Goal: Check status: Check status

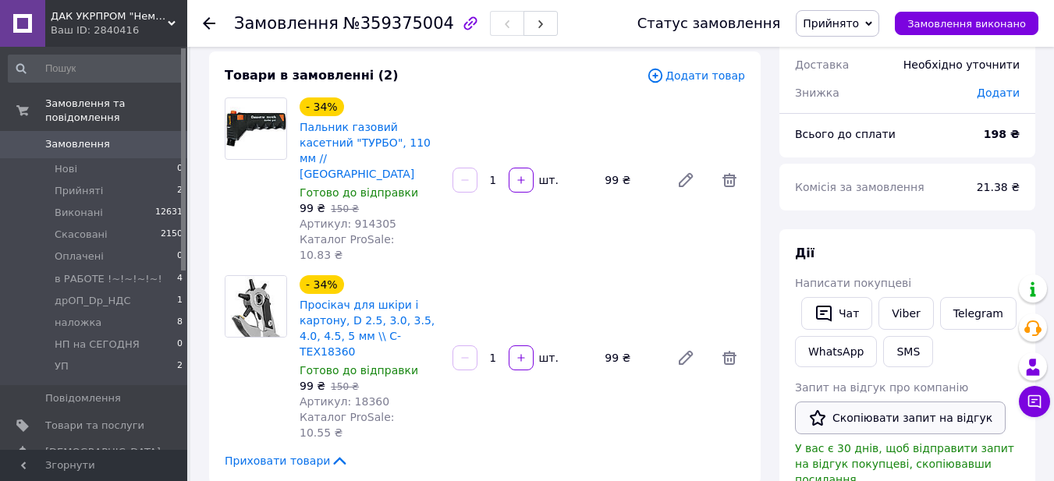
scroll to position [156, 0]
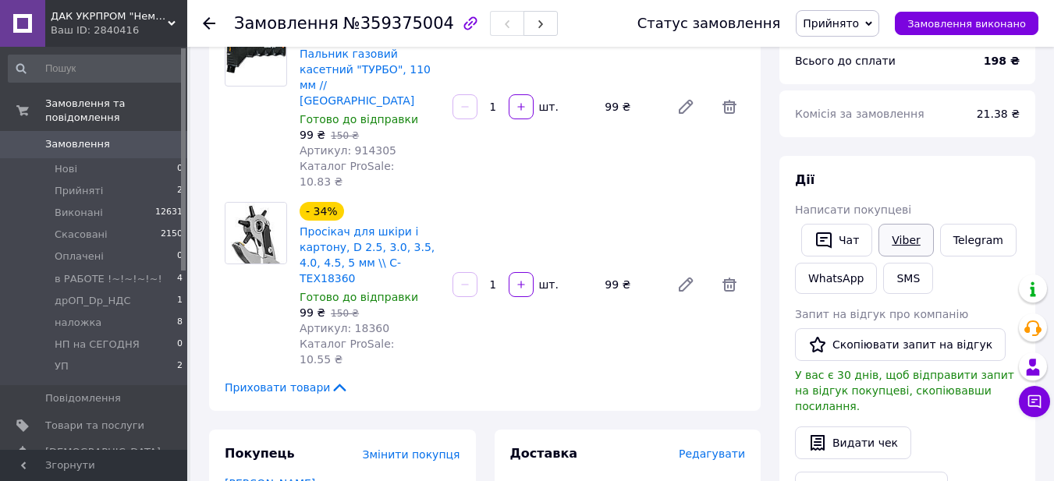
click at [898, 240] on link "Viber" at bounding box center [906, 240] width 55 height 33
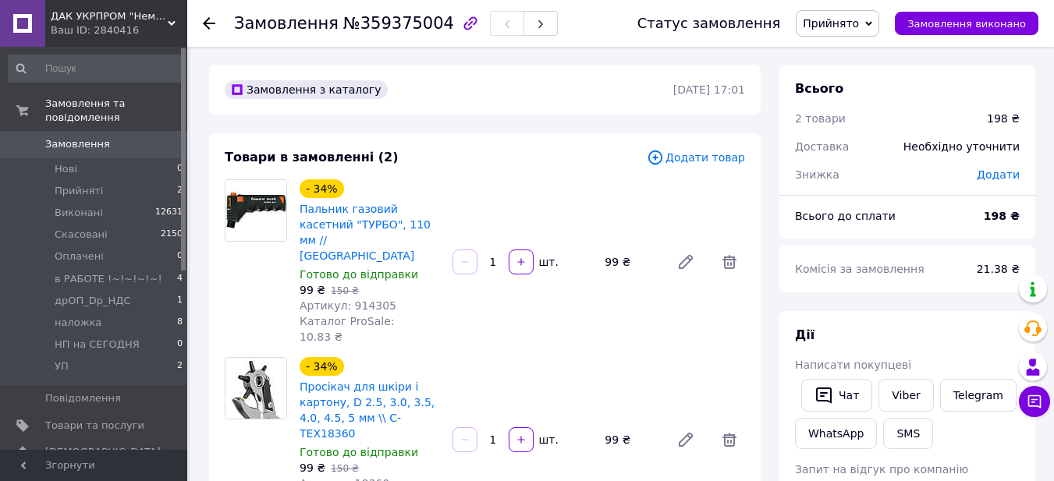
scroll to position [0, 0]
click at [356, 22] on span "№359375004" at bounding box center [398, 23] width 111 height 19
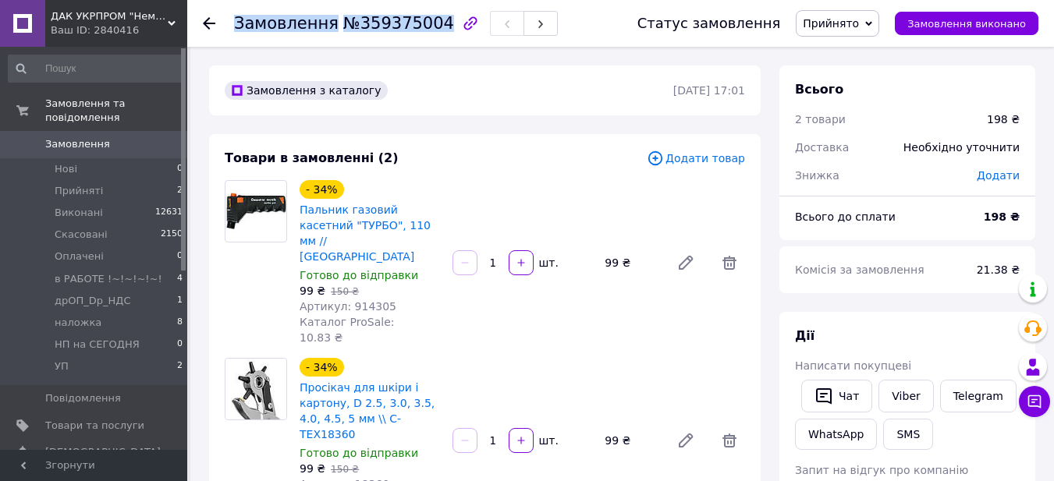
click at [356, 22] on span "№359375004" at bounding box center [398, 23] width 111 height 19
copy h1 "Замовлення №359375004"
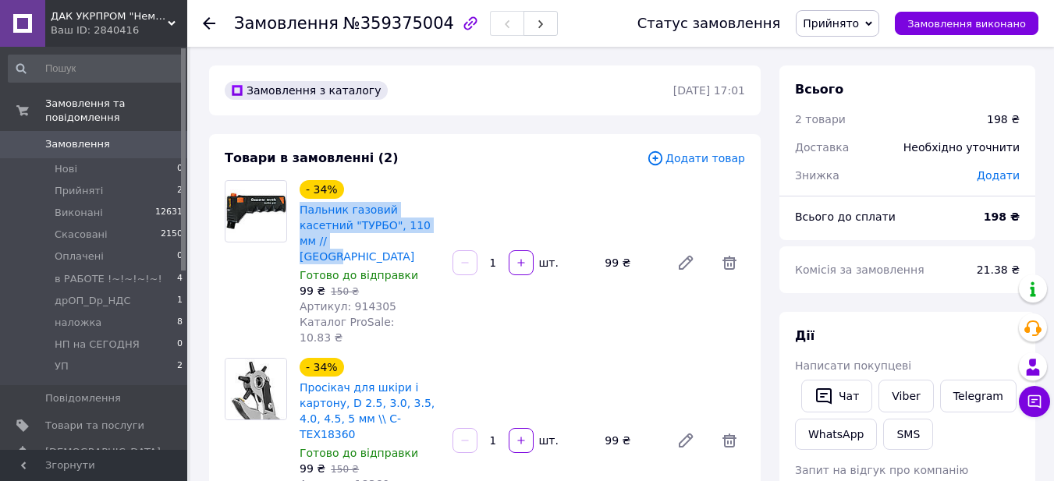
drag, startPoint x: 439, startPoint y: 222, endPoint x: 299, endPoint y: 215, distance: 139.9
click at [299, 215] on div "Пальник газовий касетний "ТУРБО", 110 мм // [GEOGRAPHIC_DATA]" at bounding box center [370, 234] width 144 height 66
copy link "Пальник газовий касетний "ТУРБО", 110 мм // [GEOGRAPHIC_DATA]"
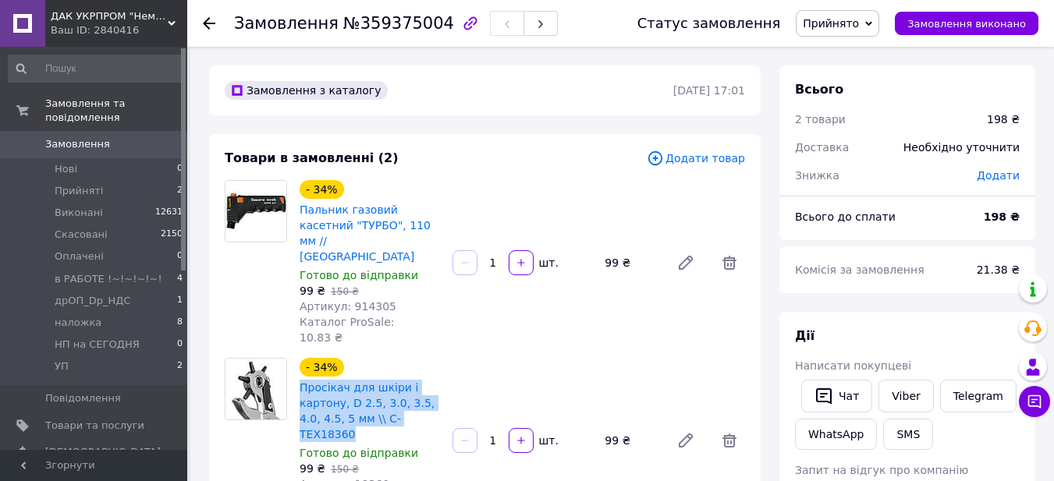
drag, startPoint x: 425, startPoint y: 376, endPoint x: 298, endPoint y: 346, distance: 130.0
click at [298, 378] on div "Просікач для шкіри і картону, D 2.5, 3.0, 3.5, 4.0, 4.5, 5 мм \\ С-ТЕХ18360" at bounding box center [370, 411] width 144 height 66
copy link "Просікач для шкіри і картону, D 2.5, 3.0, 3.5, 4.0, 4.5, 5 мм \\ С-ТЕХ18360"
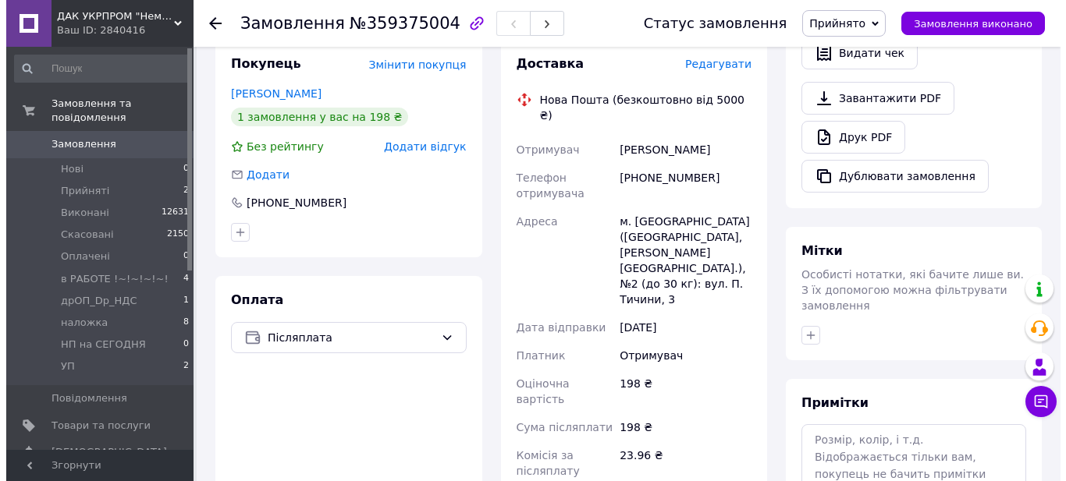
scroll to position [468, 0]
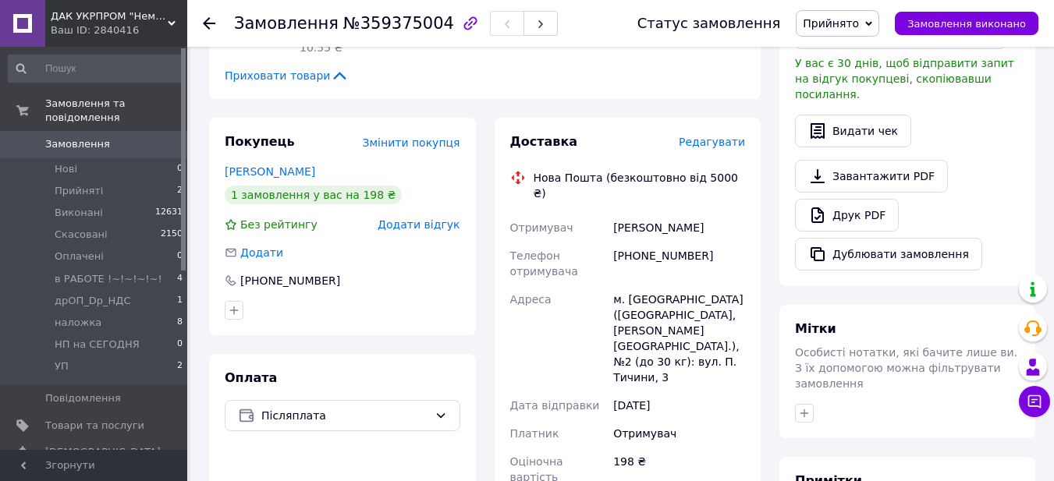
click at [730, 136] on span "Редагувати" at bounding box center [712, 142] width 66 height 12
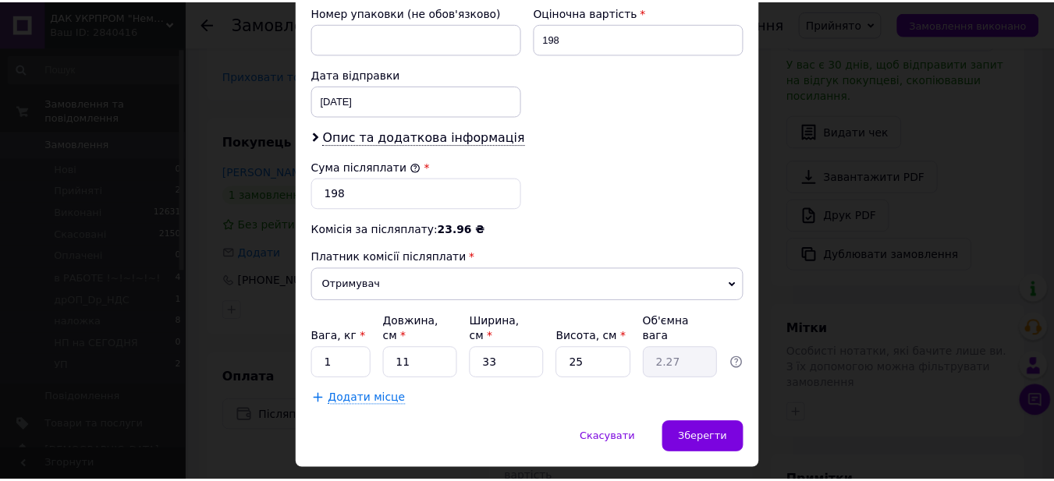
scroll to position [702, 0]
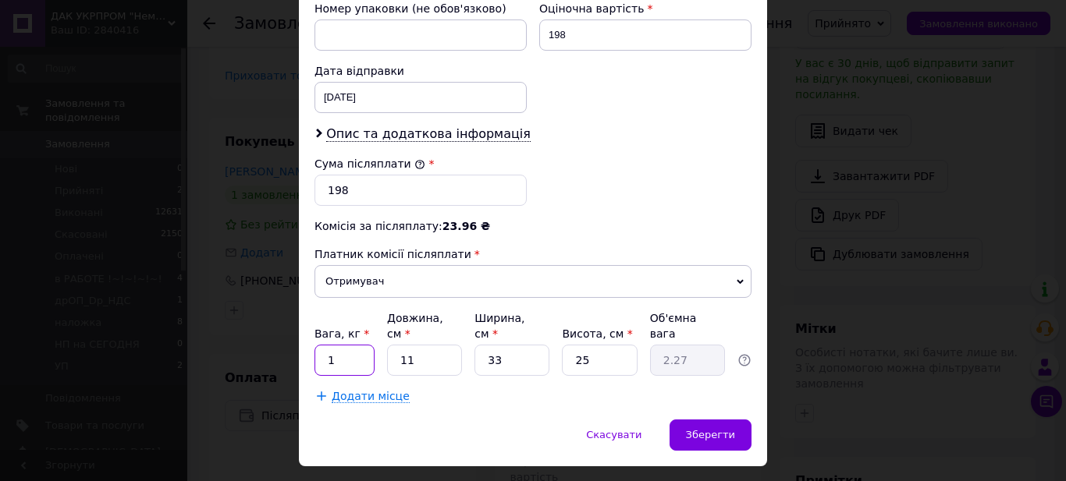
click at [345, 345] on input "1" at bounding box center [344, 360] width 60 height 31
click at [707, 429] on span "Зберегти" at bounding box center [710, 435] width 49 height 12
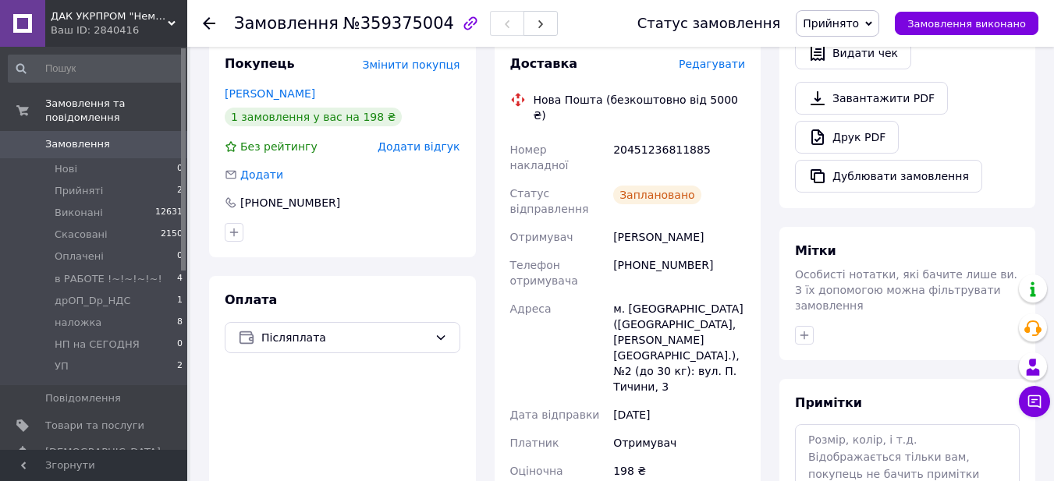
scroll to position [468, 0]
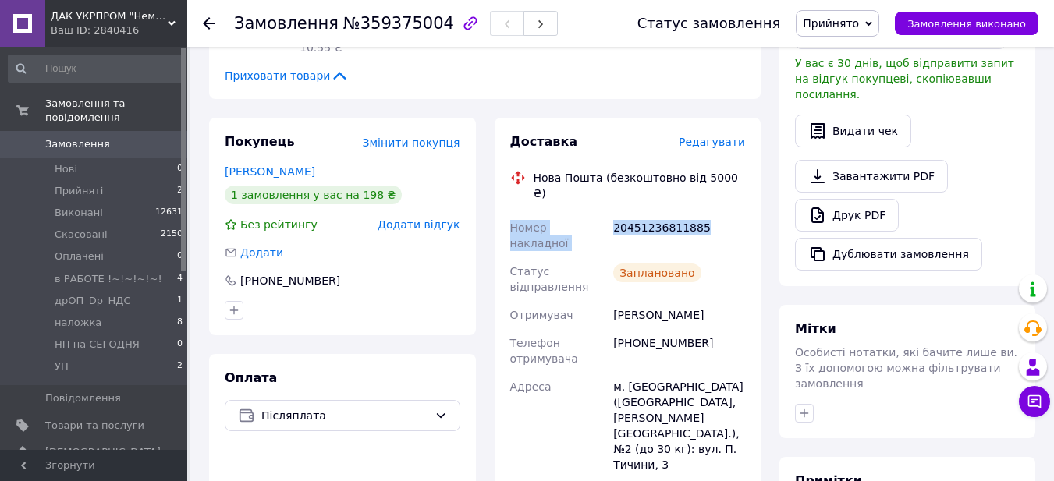
drag, startPoint x: 707, startPoint y: 135, endPoint x: 499, endPoint y: 131, distance: 208.4
click at [499, 131] on div "Доставка Редагувати Нова Пошта (безкоштовно від 5000 ₴) Номер накладної 2045123…" at bounding box center [628, 458] width 267 height 680
copy div "Номер накладної 20451236811885"
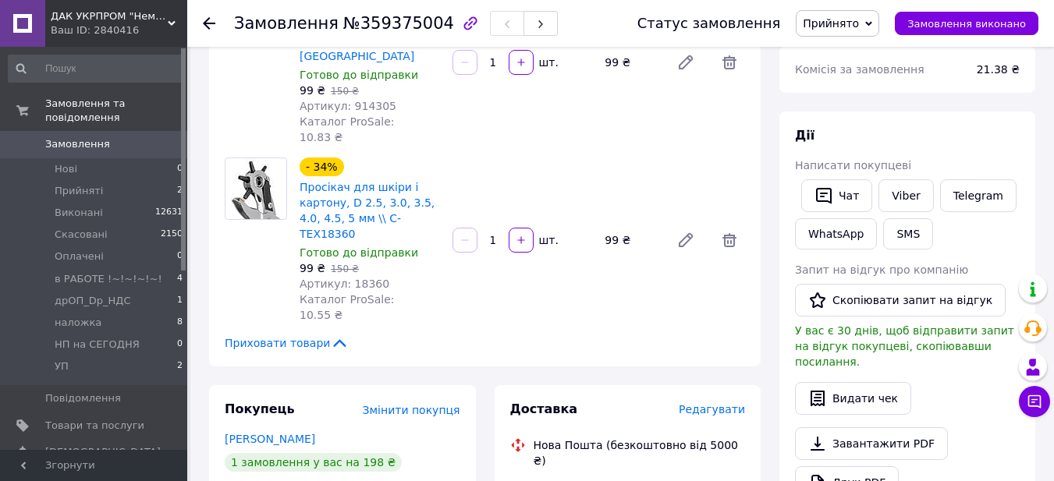
scroll to position [312, 0]
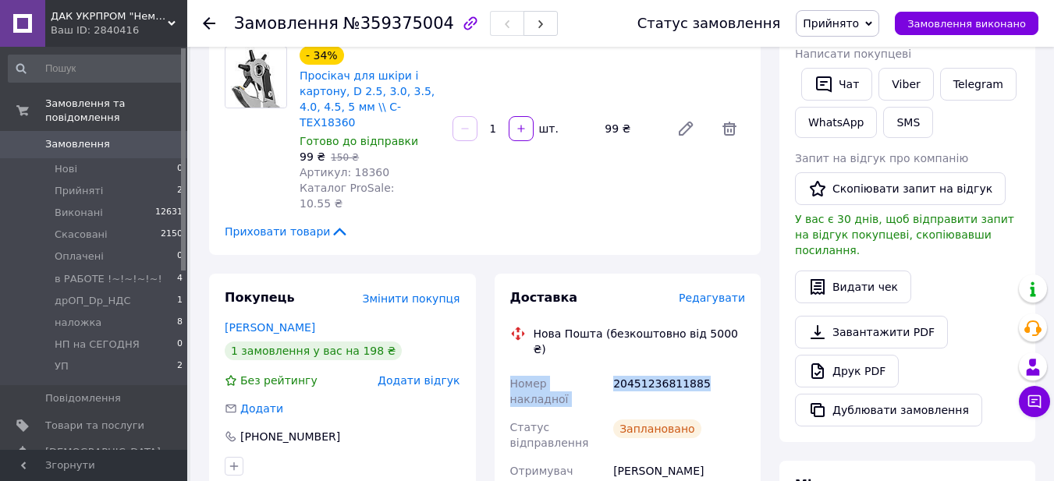
copy div "Номер накладної 20451236811885"
click at [859, 28] on span "Прийнято" at bounding box center [831, 23] width 56 height 12
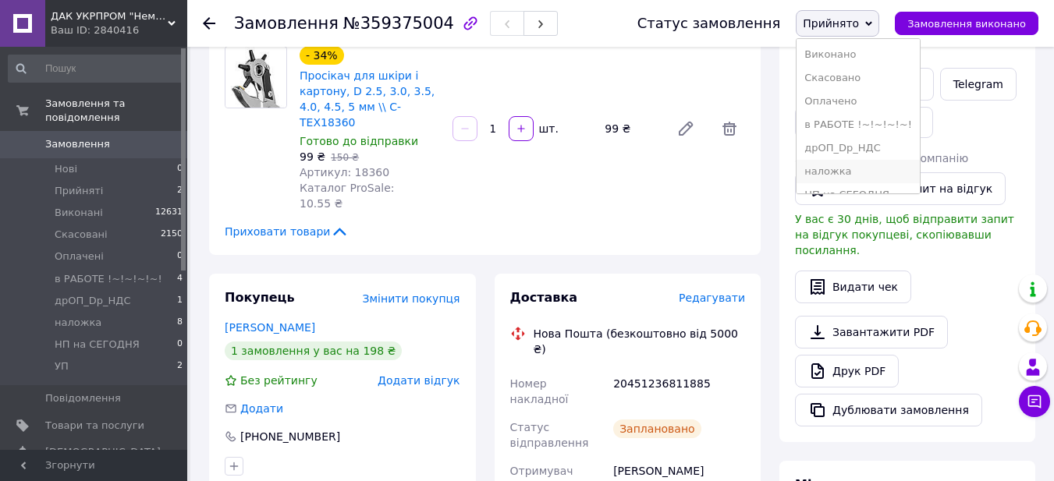
click at [839, 172] on li "наложка" at bounding box center [858, 171] width 123 height 23
